Goal: Information Seeking & Learning: Learn about a topic

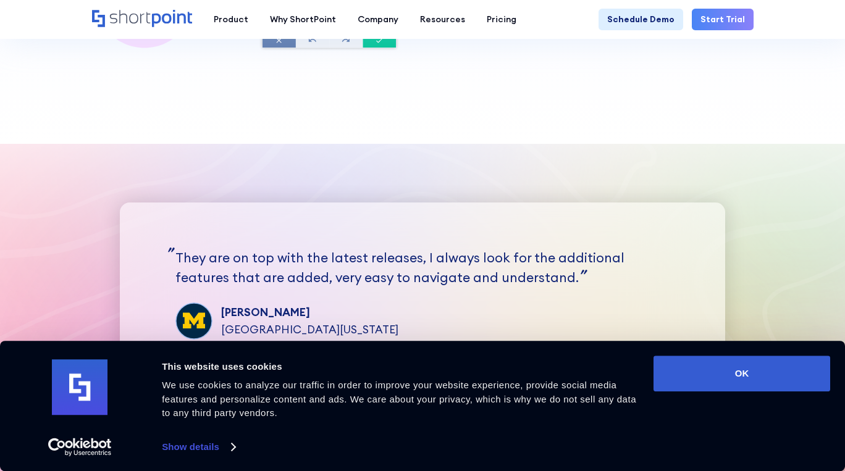
scroll to position [2843, 0]
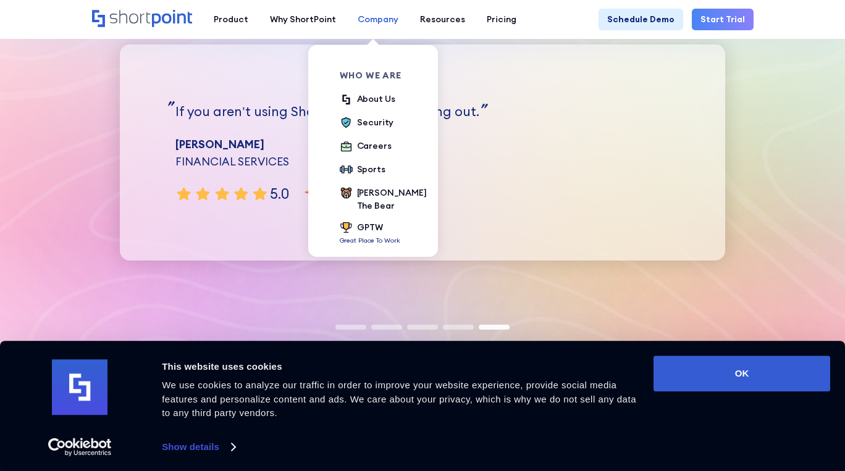
click at [363, 19] on div "Company" at bounding box center [378, 19] width 41 height 13
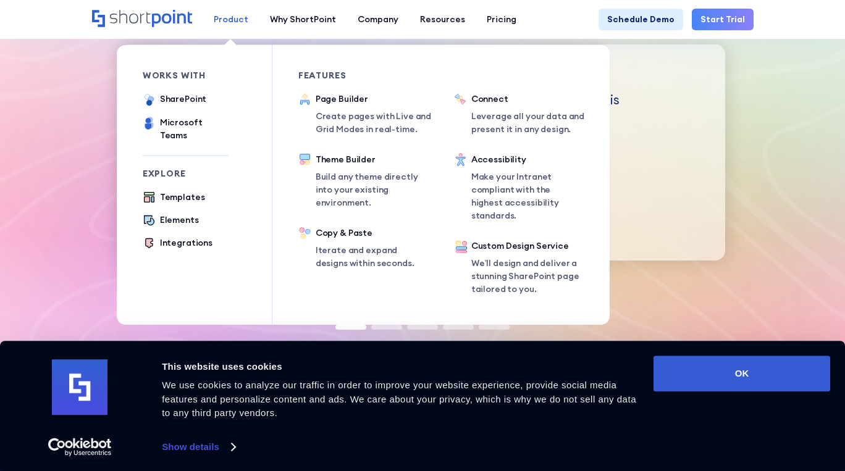
click at [238, 20] on div "Product" at bounding box center [231, 19] width 35 height 13
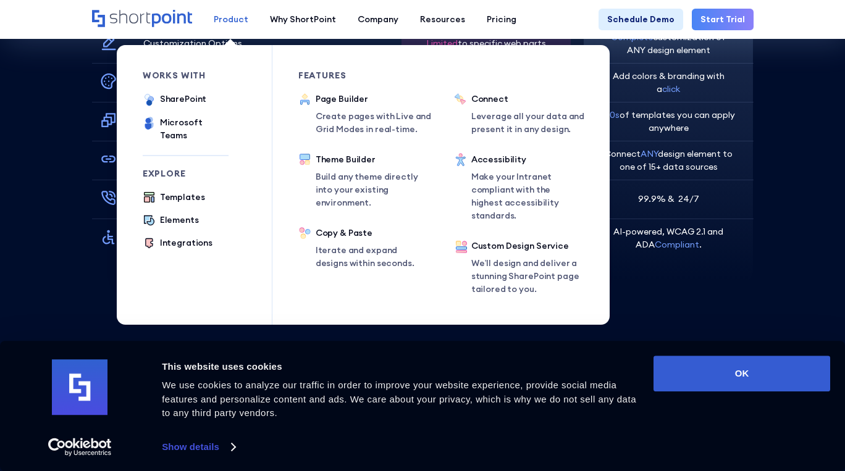
scroll to position [3460, 0]
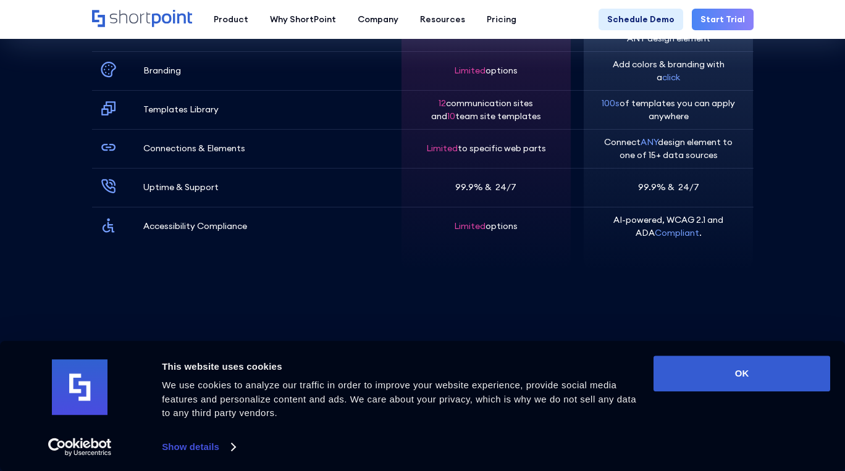
click at [714, 292] on section "ShortPoint does it all ShortPoint does it all Layout Options Making Pages Full-…" at bounding box center [422, 38] width 845 height 575
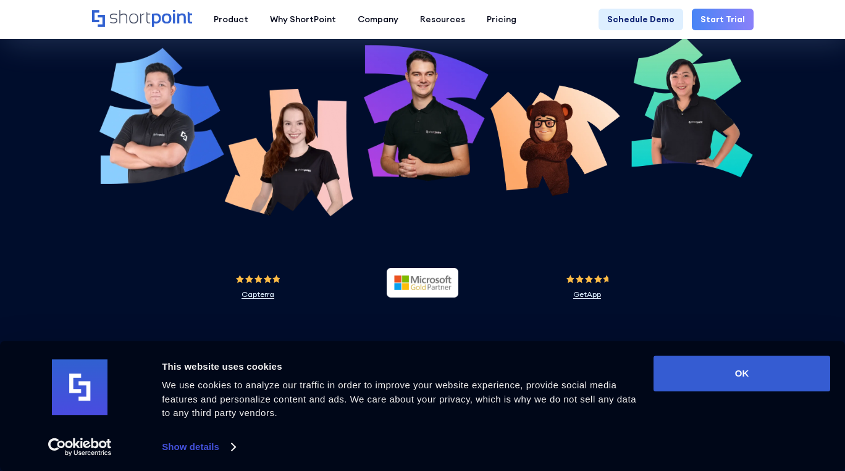
scroll to position [4078, 0]
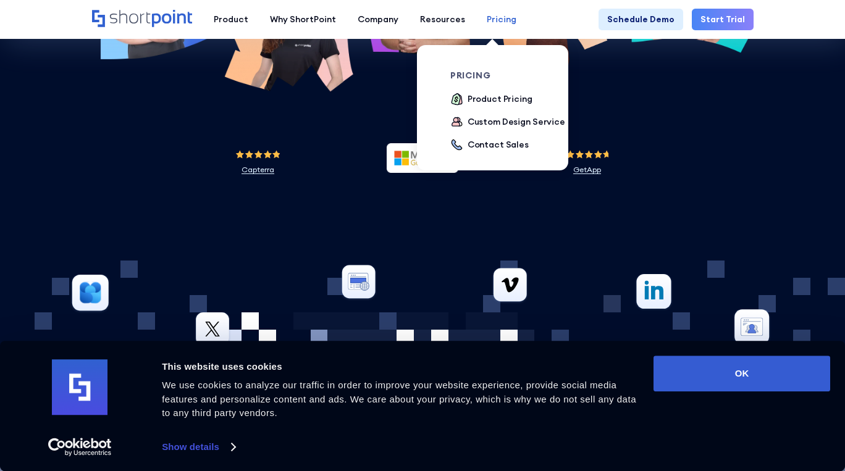
click at [490, 21] on div "Pricing" at bounding box center [502, 19] width 30 height 13
click at [480, 101] on div "Product Pricing" at bounding box center [500, 99] width 65 height 13
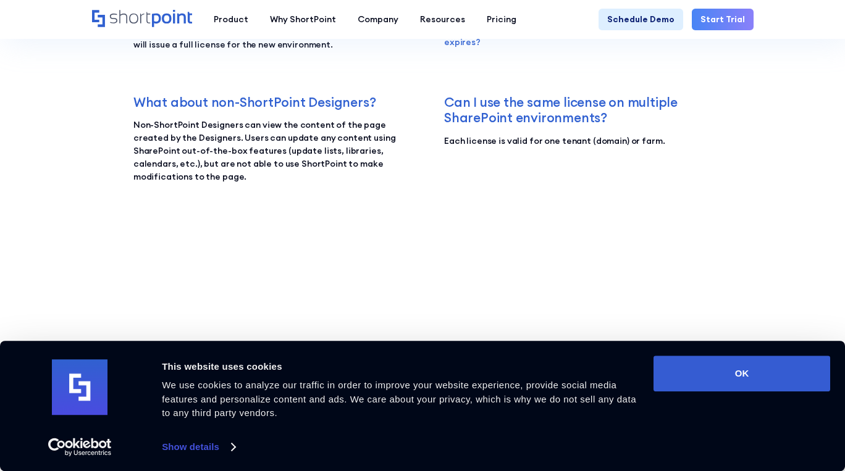
scroll to position [1977, 0]
